Goal: Manage account settings

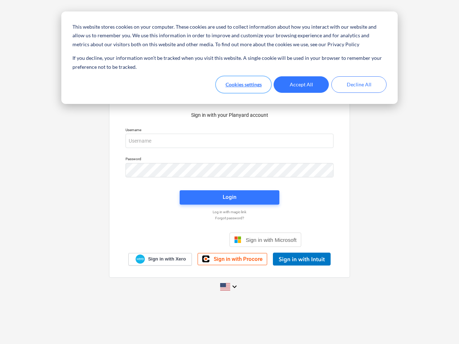
click at [244, 85] on button "Cookies settings" at bounding box center [243, 84] width 55 height 16
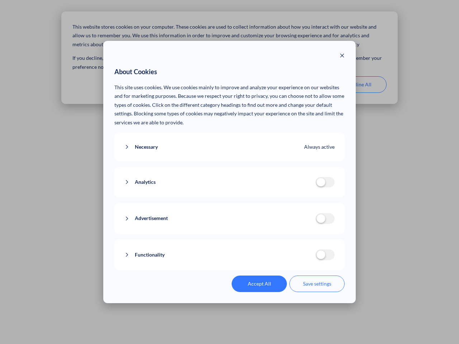
click at [301, 85] on p "This site uses cookies. We use cookies mainly to improve and analyze your exper…" at bounding box center [229, 105] width 231 height 44
click at [359, 85] on div "About Cookies This site uses cookies. We use cookies mainly to improve and anal…" at bounding box center [229, 172] width 459 height 344
click at [230, 141] on div "Necessary Always active These cookies are necessary for the website to function…" at bounding box center [229, 147] width 231 height 29
click at [230, 170] on div "Analytics analytics cookies disallowed These cookies help us to understand how …" at bounding box center [229, 182] width 231 height 31
click at [230, 198] on div "Analytics analytics cookies disallowed These cookies help us to understand how …" at bounding box center [229, 182] width 231 height 31
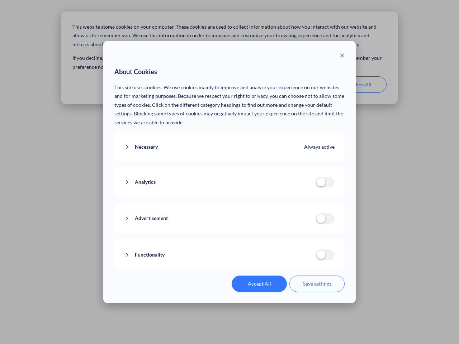
click at [265, 240] on div "Functionality functionality cookies disallowed We use a set of cookies that are…" at bounding box center [229, 255] width 231 height 31
click at [302, 259] on button "Functionality" at bounding box center [219, 255] width 191 height 9
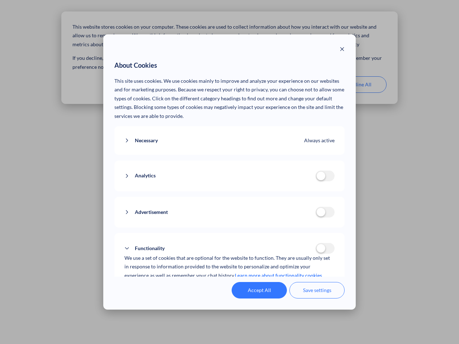
click at [230, 287] on div "Accept All Save settings" at bounding box center [229, 290] width 231 height 16
